Goal: Task Accomplishment & Management: Complete application form

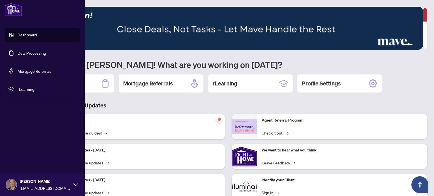
click at [18, 55] on link "Deal Processing" at bounding box center [32, 53] width 29 height 5
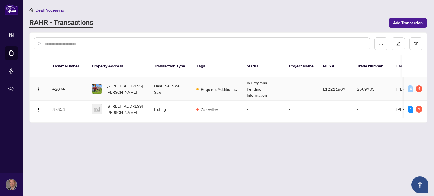
click at [210, 78] on td "Requires Additional Docs" at bounding box center [217, 88] width 50 height 23
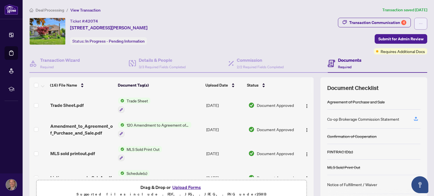
click at [419, 23] on icon "ellipsis" at bounding box center [421, 24] width 4 height 4
click at [288, 43] on div "Ticket #: 42074 [STREET_ADDRESS][PERSON_NAME] Status: In Progress - Pending Inf…" at bounding box center [182, 31] width 306 height 27
click at [357, 21] on div "Transaction Communication 4" at bounding box center [377, 22] width 57 height 9
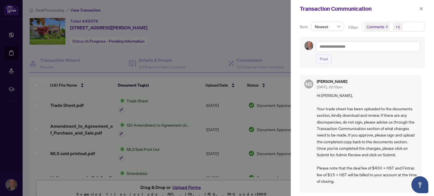
click at [233, 20] on div at bounding box center [217, 98] width 434 height 196
click at [418, 8] on button "button" at bounding box center [421, 8] width 7 height 7
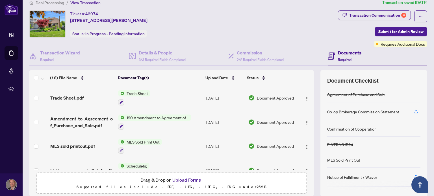
scroll to position [7, 0]
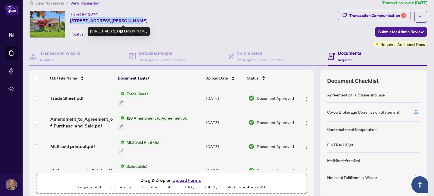
drag, startPoint x: 70, startPoint y: 20, endPoint x: 124, endPoint y: 22, distance: 53.7
click at [124, 22] on span "[STREET_ADDRESS][PERSON_NAME]" at bounding box center [108, 20] width 77 height 7
copy span "[STREET_ADDRESS][PERSON_NAME]"
click at [188, 180] on button "Upload Forms" at bounding box center [187, 180] width 32 height 7
click at [188, 181] on button "Upload Forms" at bounding box center [187, 180] width 32 height 7
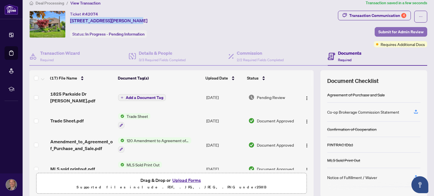
click at [387, 34] on span "Submit for Admin Review" at bounding box center [400, 31] width 45 height 9
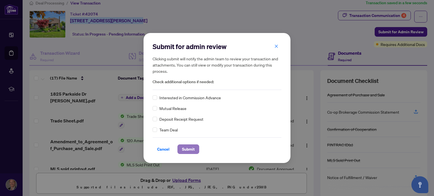
click at [186, 146] on span "Submit" at bounding box center [188, 149] width 13 height 9
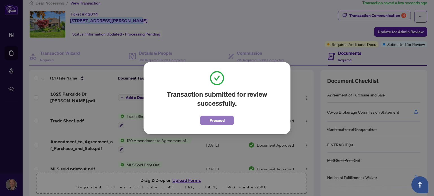
click at [214, 121] on span "Proceed" at bounding box center [217, 120] width 15 height 9
